Goal: Use online tool/utility: Utilize a website feature to perform a specific function

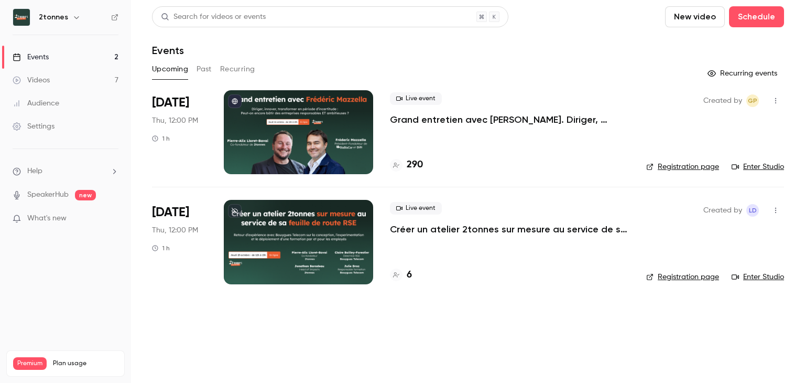
click at [78, 82] on link "Videos 7" at bounding box center [65, 80] width 131 height 23
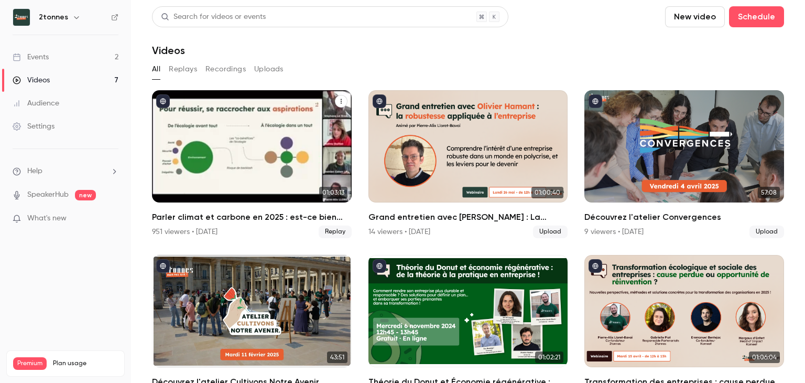
click at [270, 214] on h2 "Parler climat et carbone en 2025 : est-ce bien raisonnable ?" at bounding box center [252, 217] width 200 height 13
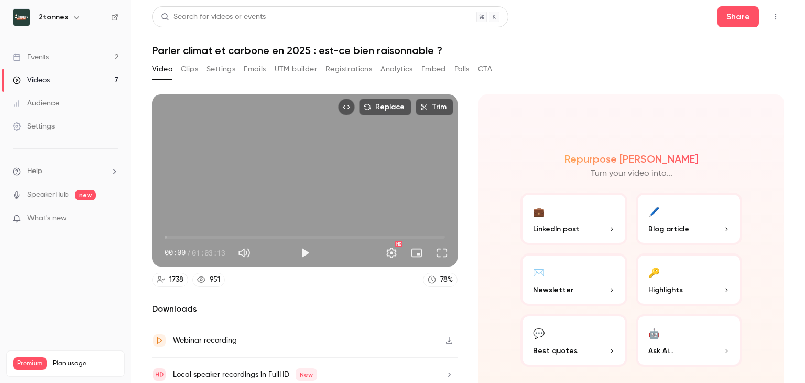
click at [296, 70] on button "UTM builder" at bounding box center [296, 69] width 42 height 17
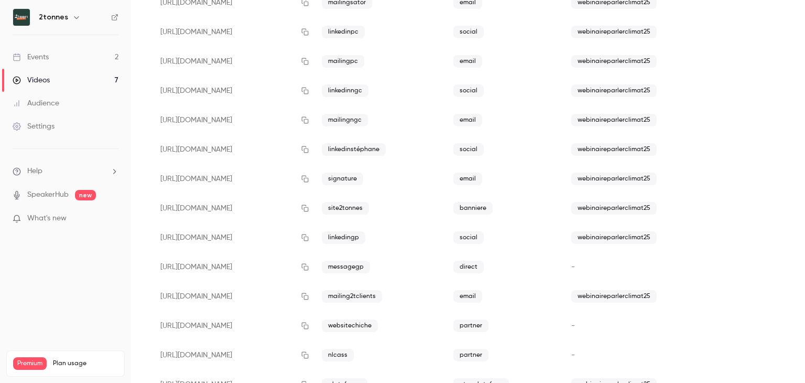
scroll to position [326, 0]
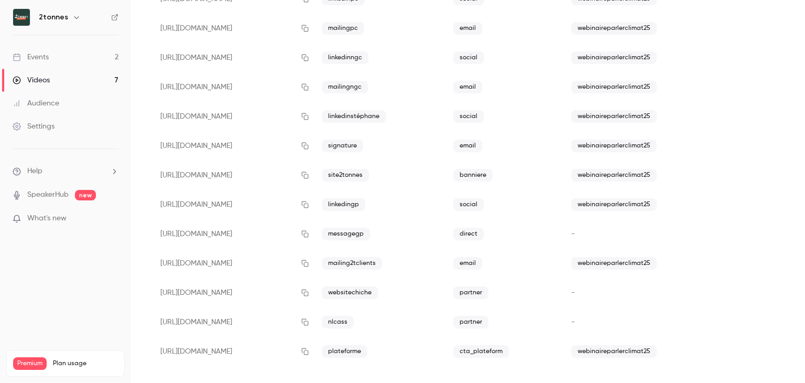
click at [618, 349] on span "webinaireparlerclimat25" at bounding box center [613, 351] width 85 height 13
